Goal: Task Accomplishment & Management: Manage account settings

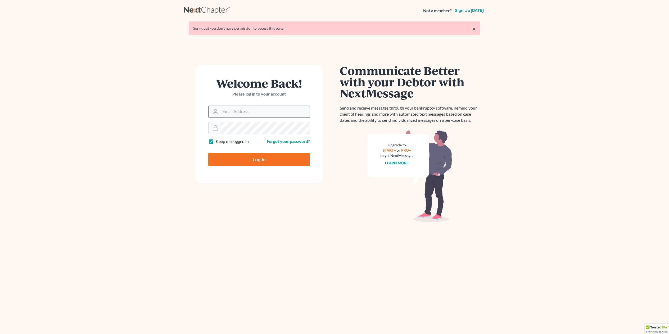
click at [247, 113] on input "Email Address" at bounding box center [265, 112] width 89 height 12
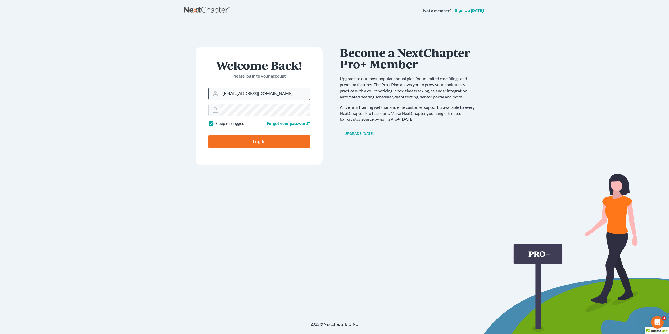
type input "[EMAIL_ADDRESS][DOMAIN_NAME]"
click at [208, 135] on input "Log In" at bounding box center [259, 141] width 102 height 13
type input "Thinking..."
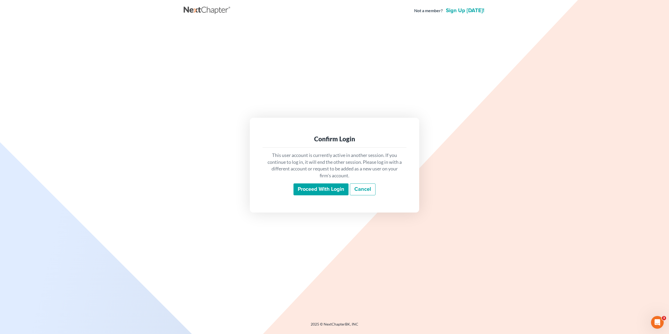
click at [336, 188] on input "Proceed with login" at bounding box center [321, 189] width 55 height 12
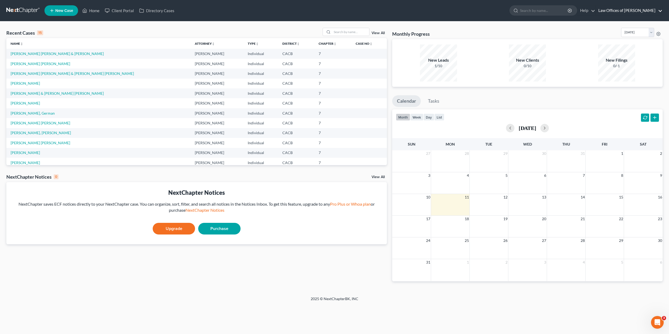
click at [662, 10] on link "Law Offices of [PERSON_NAME]" at bounding box center [629, 11] width 67 height 10
click at [624, 43] on link "Plan + Billing" at bounding box center [626, 47] width 72 height 9
